Goal: Navigation & Orientation: Go to known website

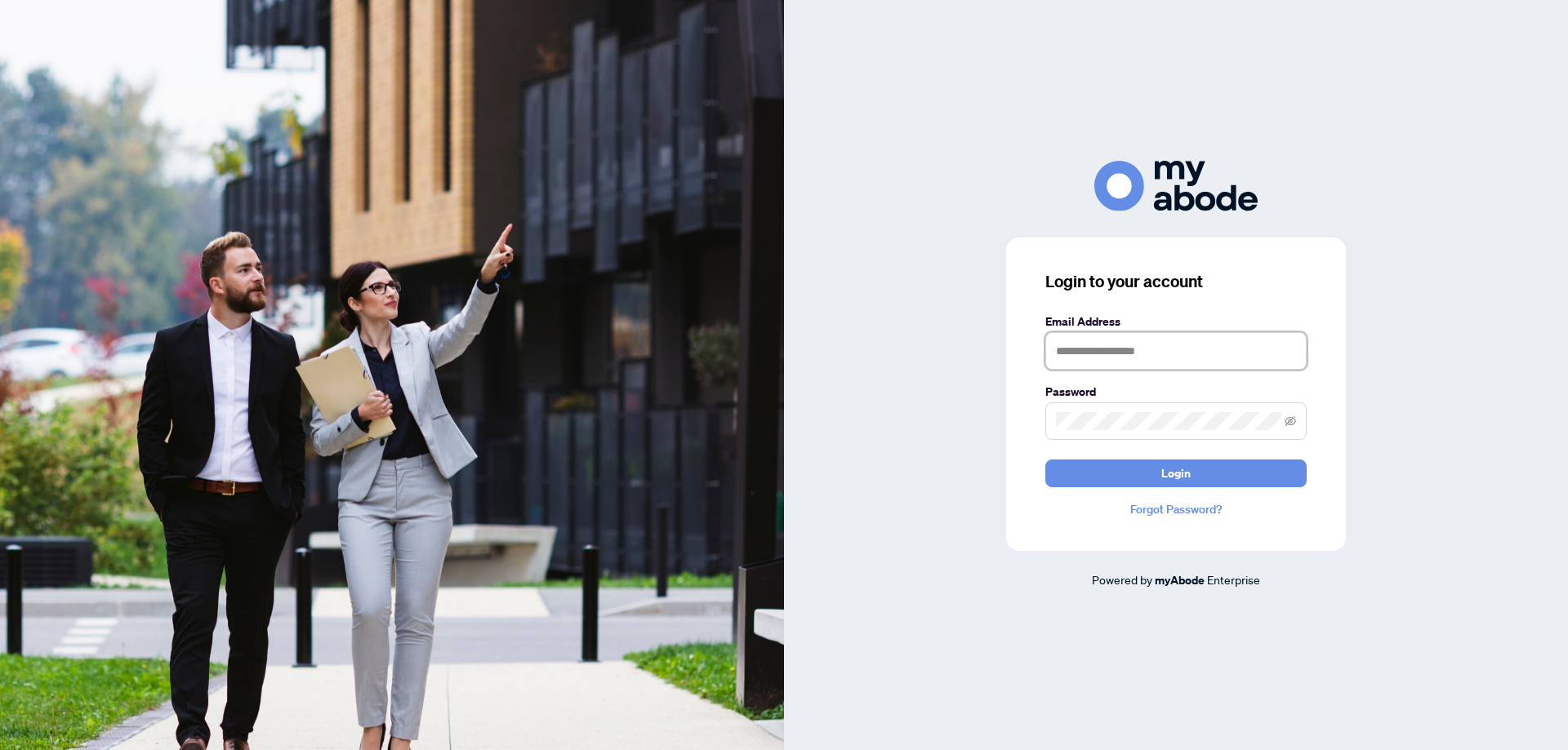
click at [1065, 359] on input "text" at bounding box center [1175, 351] width 261 height 38
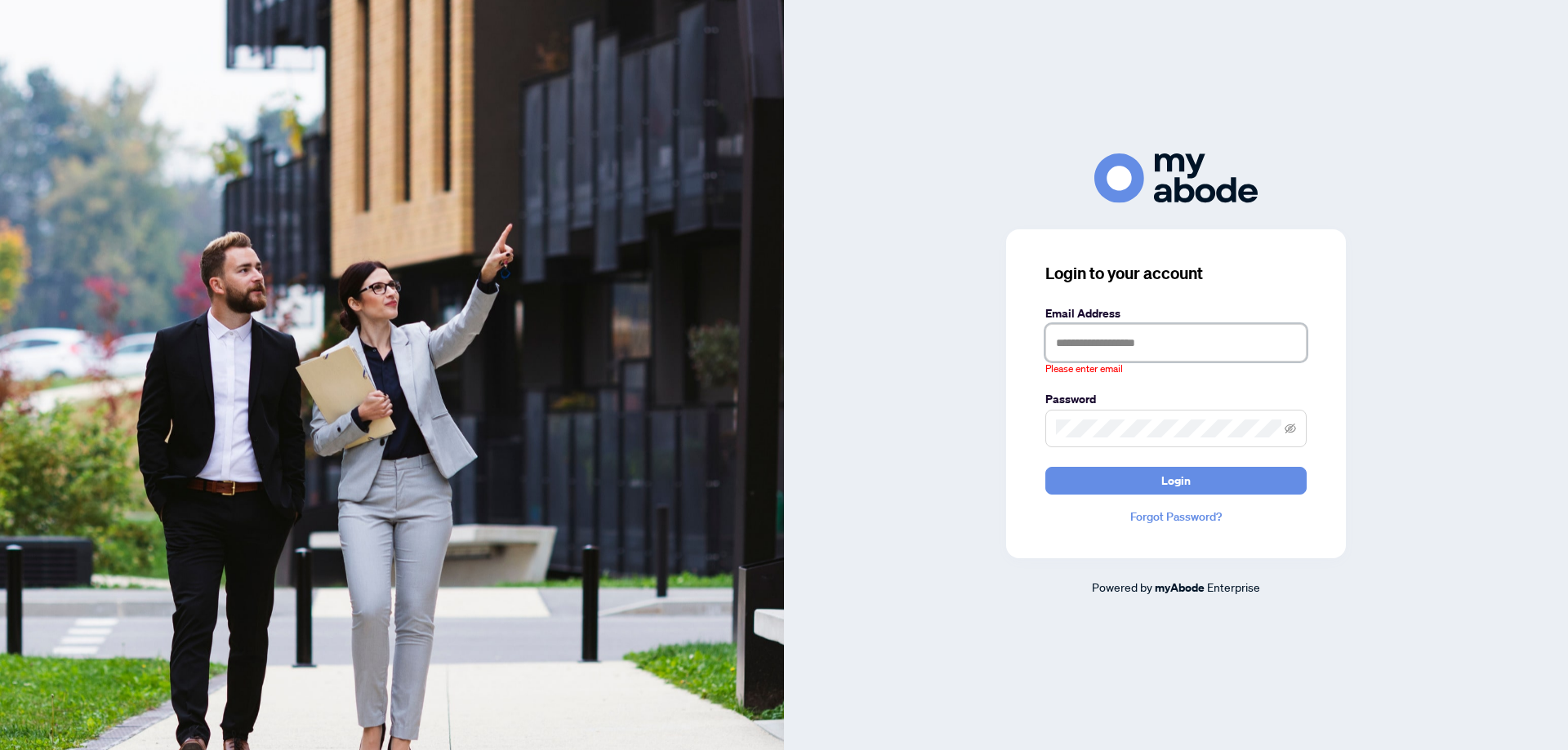
type input "**********"
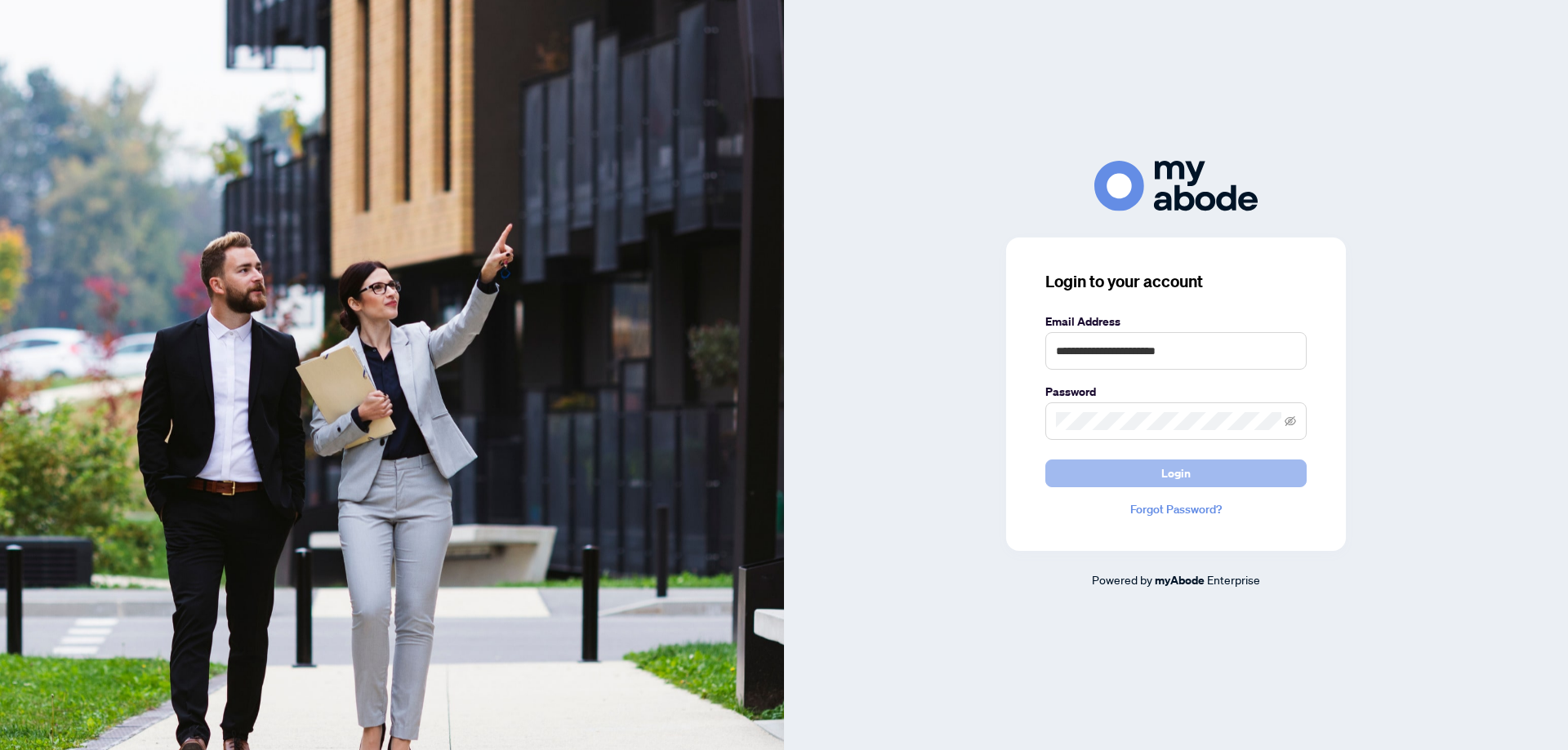
click at [1235, 475] on button "Login" at bounding box center [1175, 473] width 261 height 28
